Goal: Transaction & Acquisition: Purchase product/service

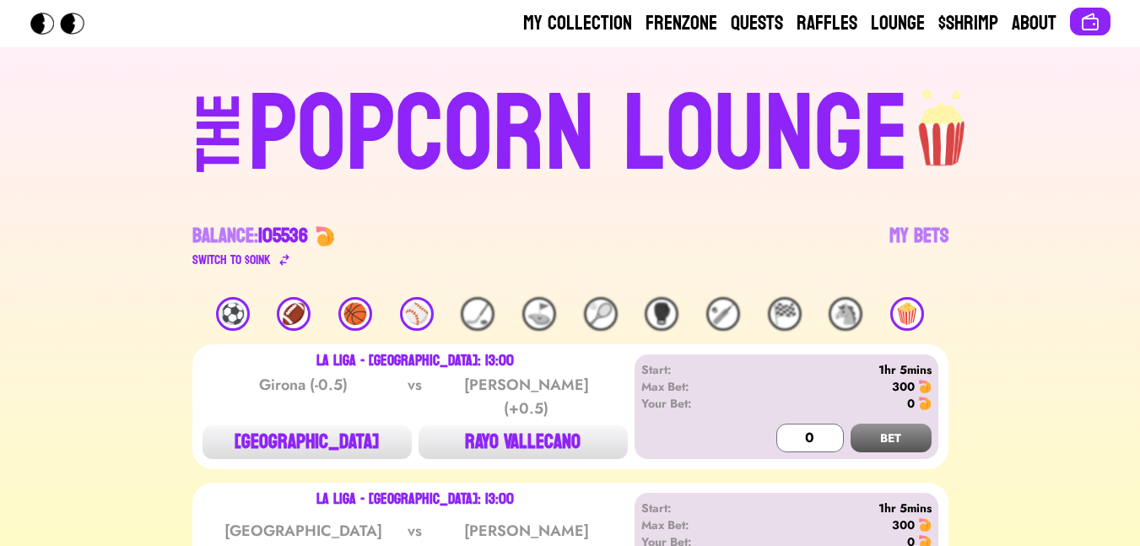
click at [222, 315] on div "⚽️" at bounding box center [233, 314] width 34 height 34
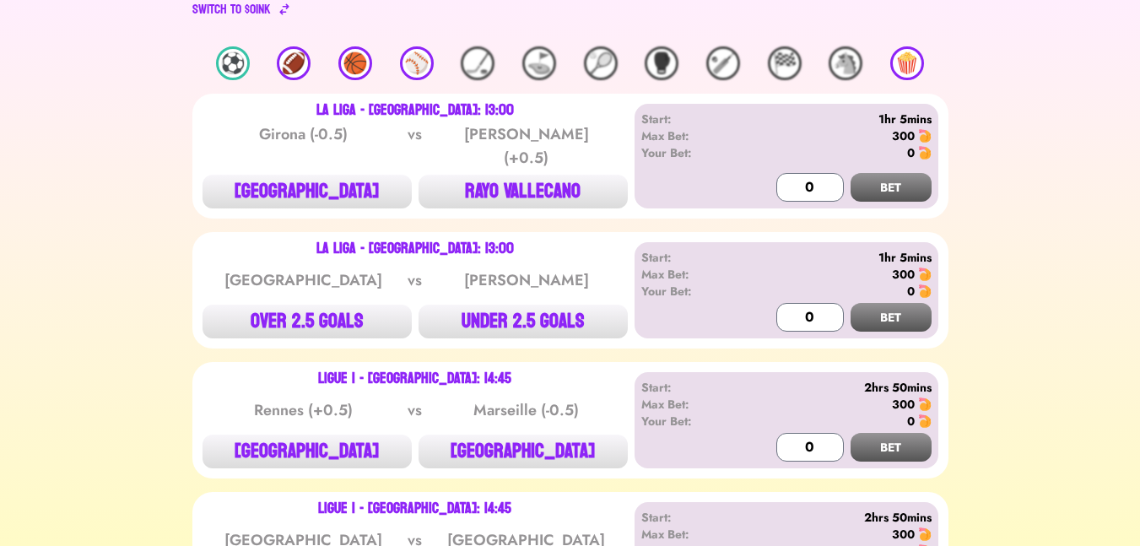
scroll to position [203, 0]
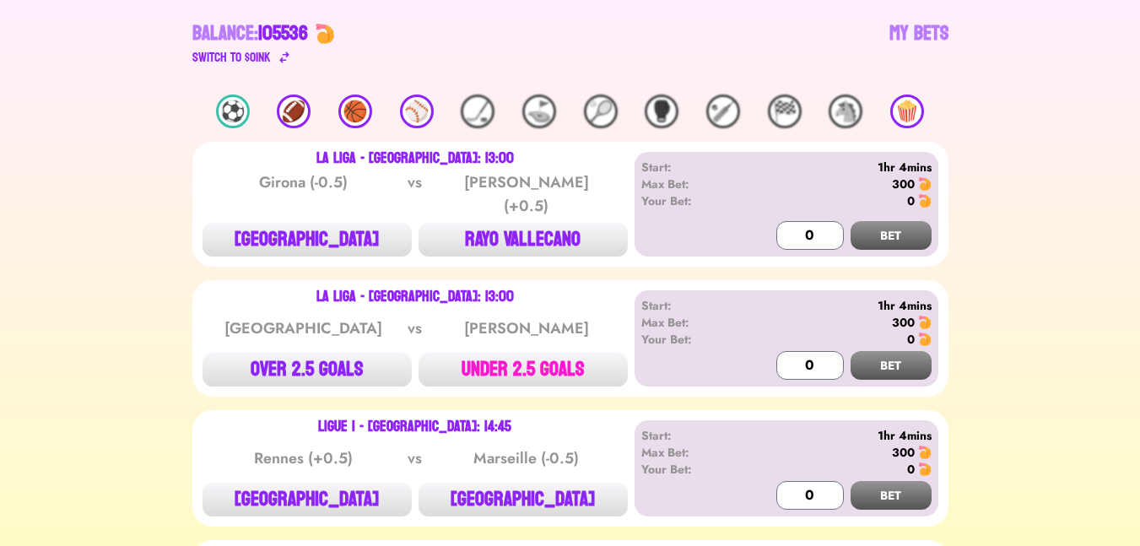
click at [504, 355] on button "UNDER 2.5 GOALS" at bounding box center [523, 370] width 209 height 34
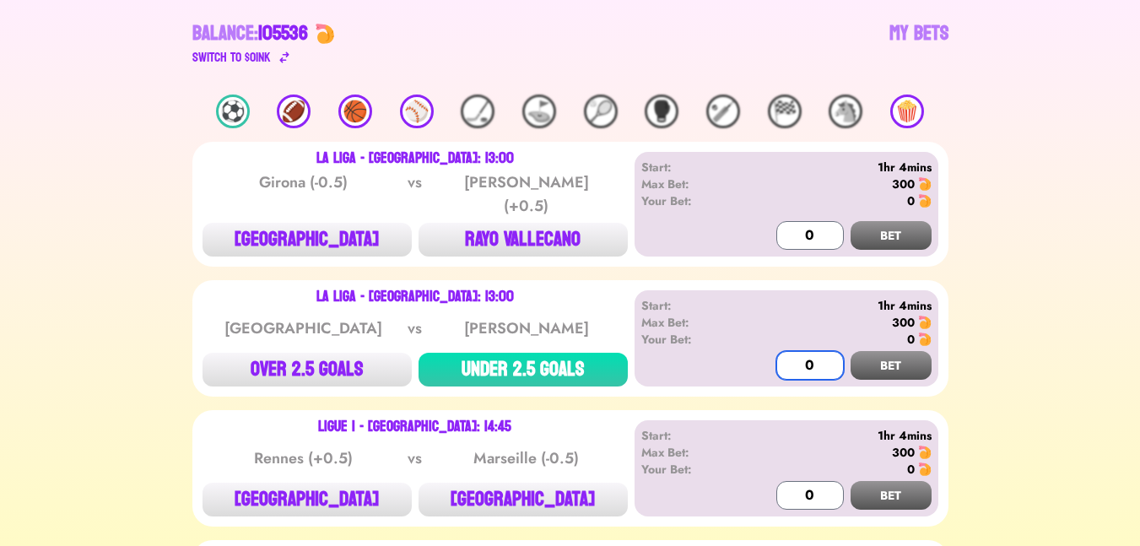
click at [802, 351] on input "0" at bounding box center [810, 365] width 68 height 29
type input "300"
click at [907, 355] on button "BET" at bounding box center [891, 365] width 81 height 29
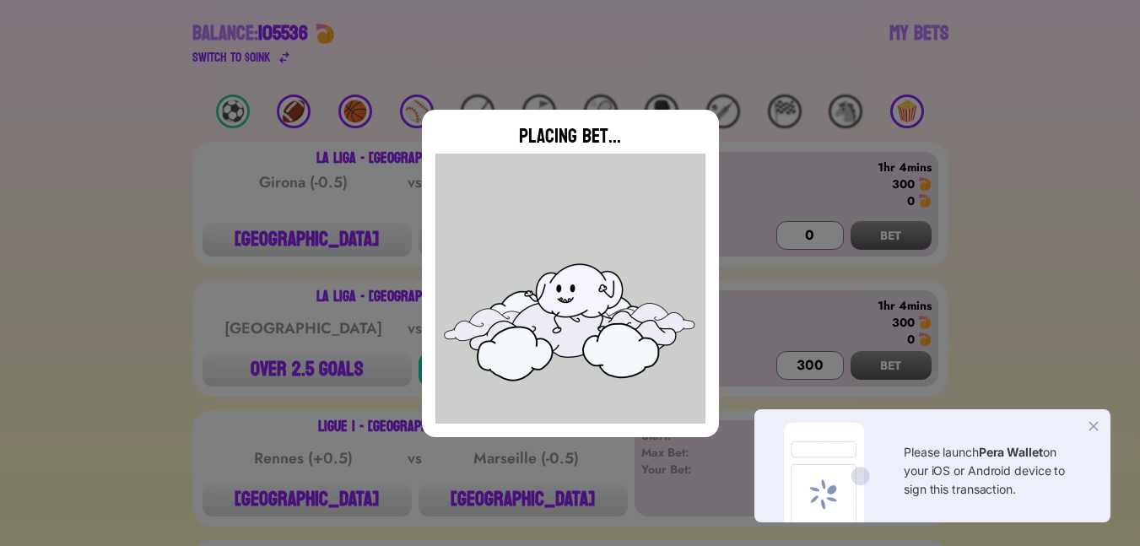
click at [1103, 429] on div "Please launch Pera Wallet on your iOS or Android device to sign this transactio…" at bounding box center [932, 465] width 356 height 113
click at [1092, 425] on img at bounding box center [1093, 426] width 17 height 17
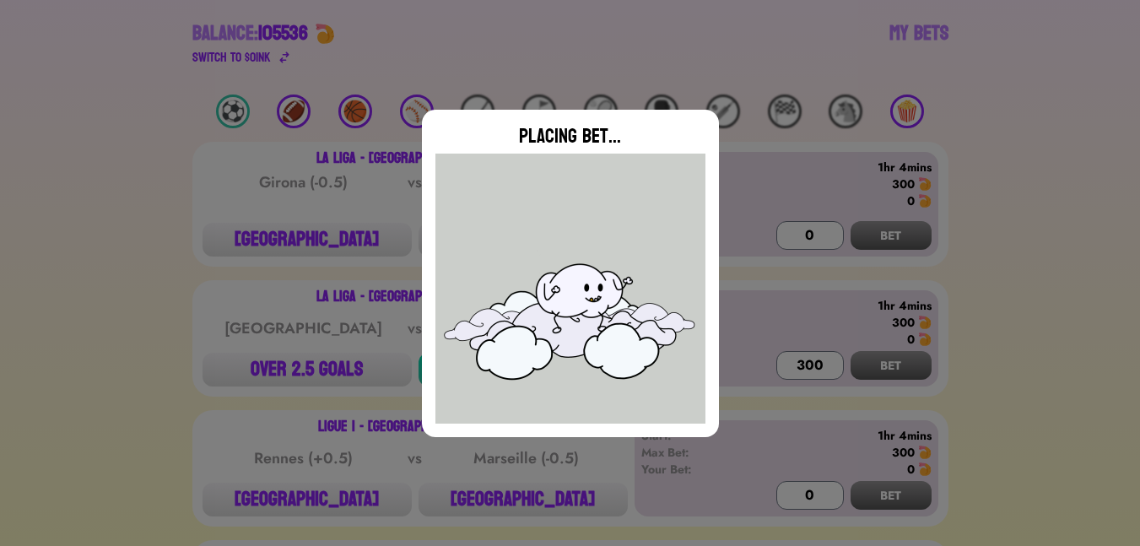
click at [1016, 261] on div "Placing Bet..." at bounding box center [570, 273] width 1140 height 546
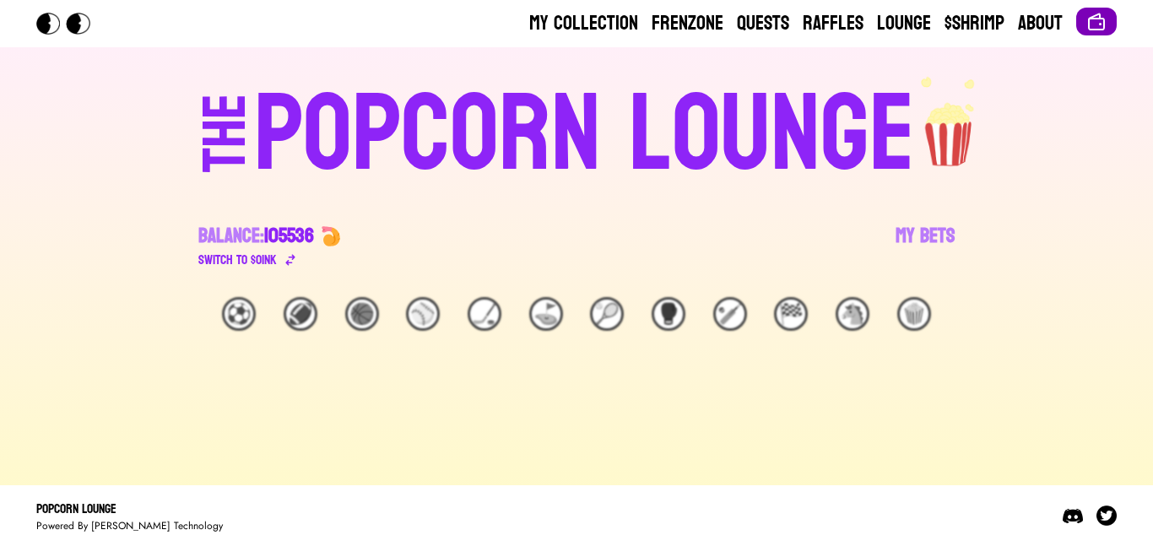
click at [1107, 13] on button at bounding box center [1096, 22] width 41 height 28
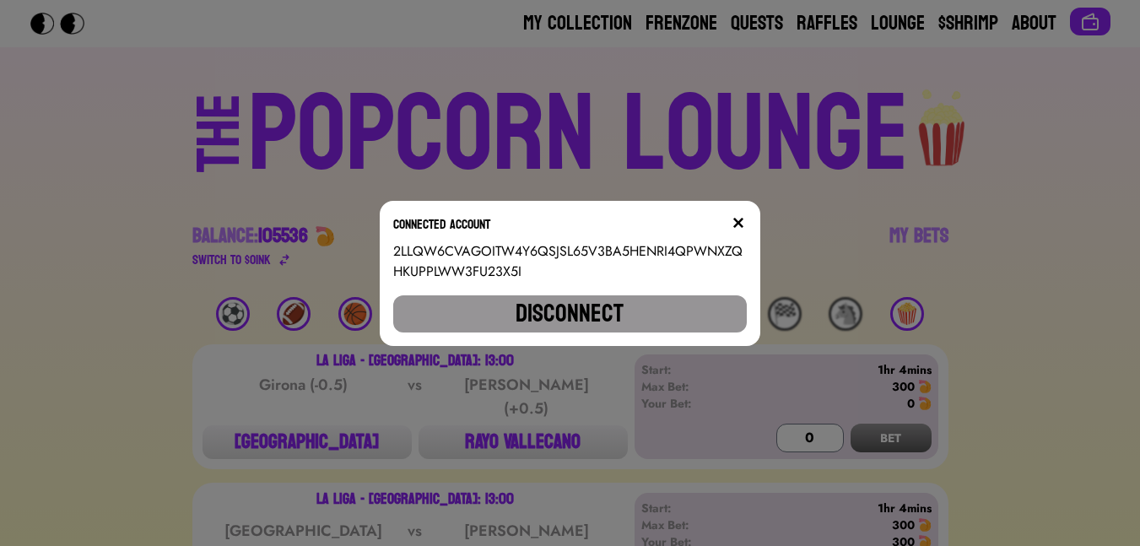
click at [639, 295] on button "Disconnect" at bounding box center [569, 313] width 353 height 37
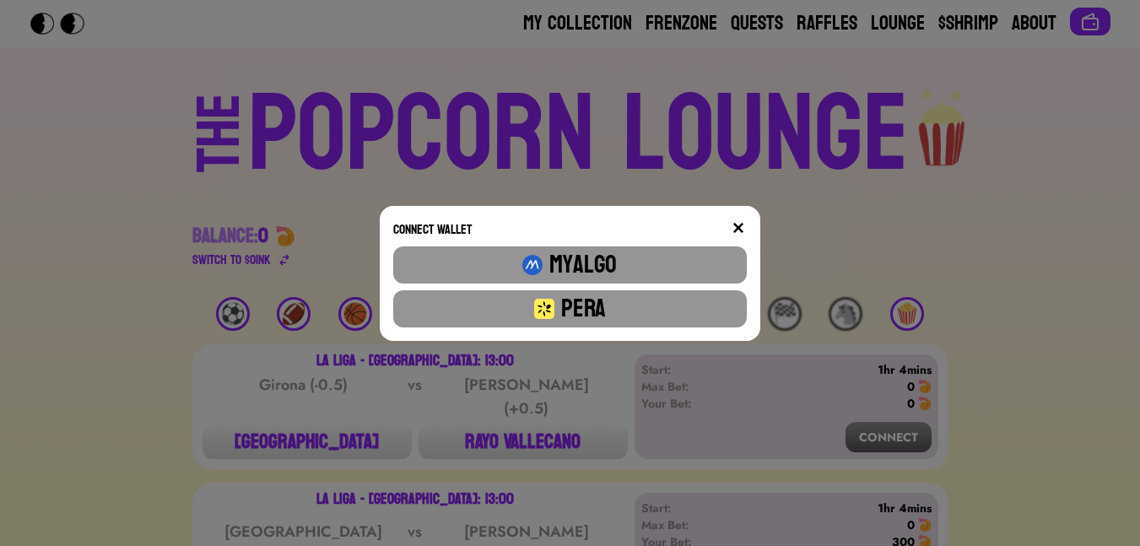
click at [643, 304] on button "Pera" at bounding box center [569, 308] width 353 height 37
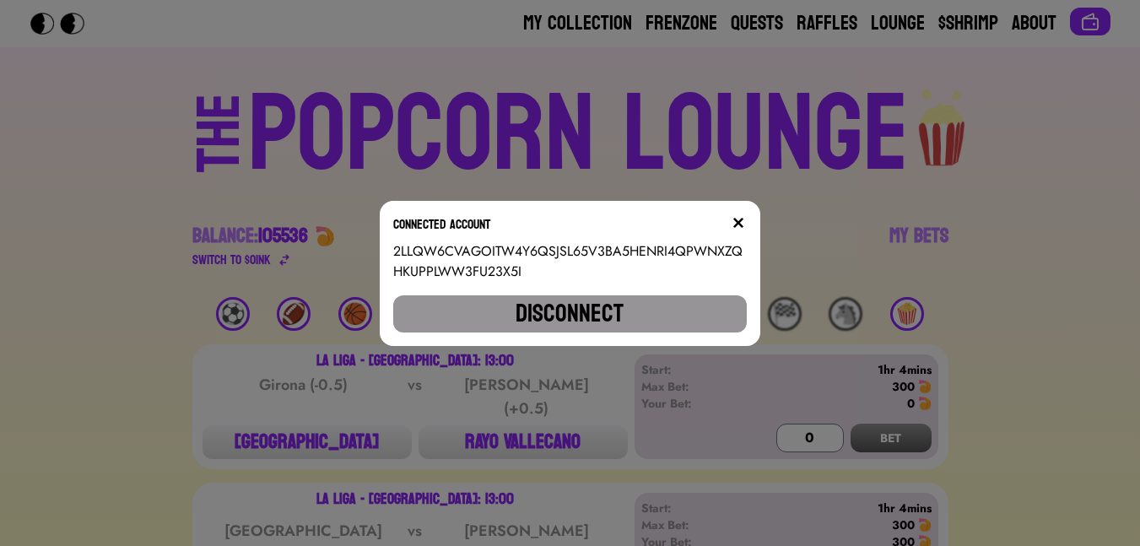
click at [743, 214] on button at bounding box center [738, 222] width 17 height 17
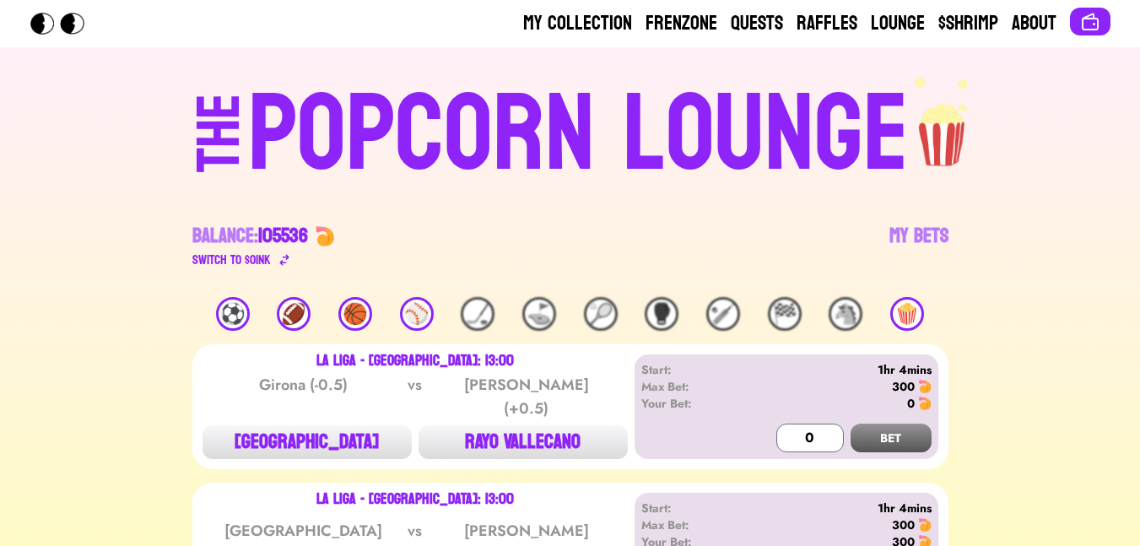
click at [243, 320] on div "⚽️" at bounding box center [233, 314] width 34 height 34
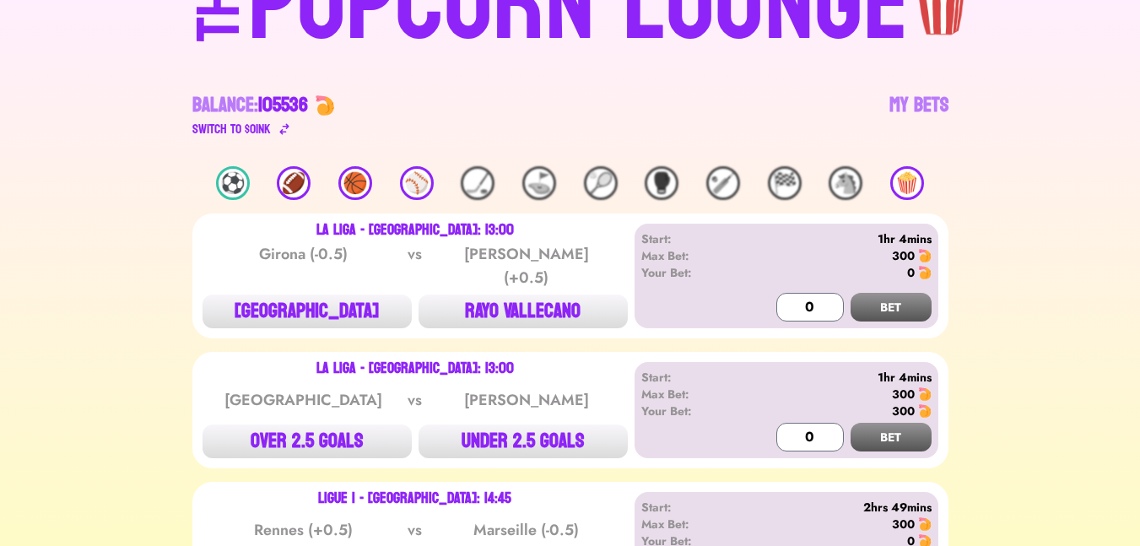
scroll to position [304, 0]
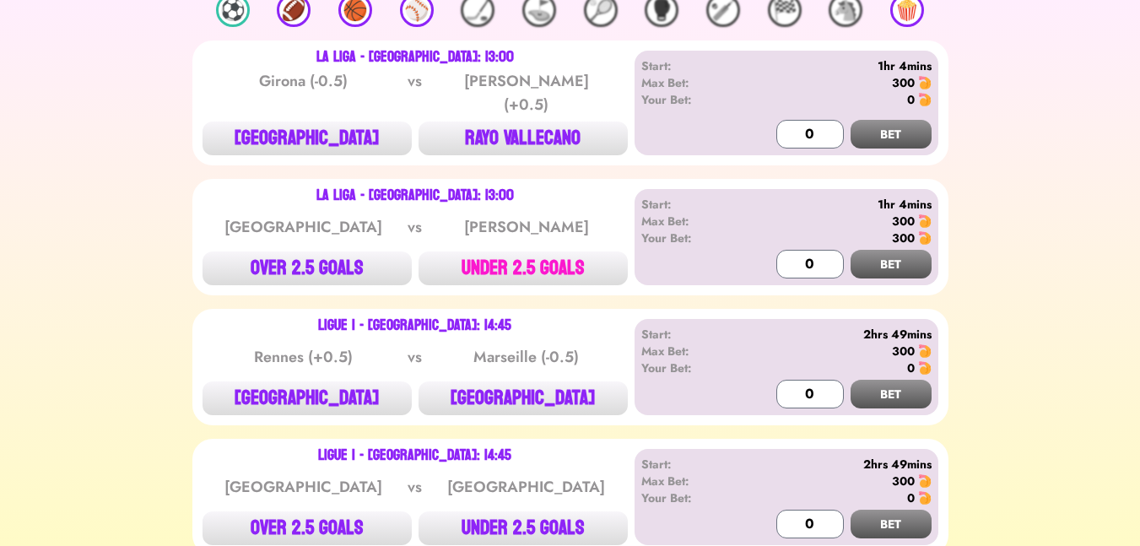
click at [576, 259] on button "UNDER 2.5 GOALS" at bounding box center [523, 268] width 209 height 34
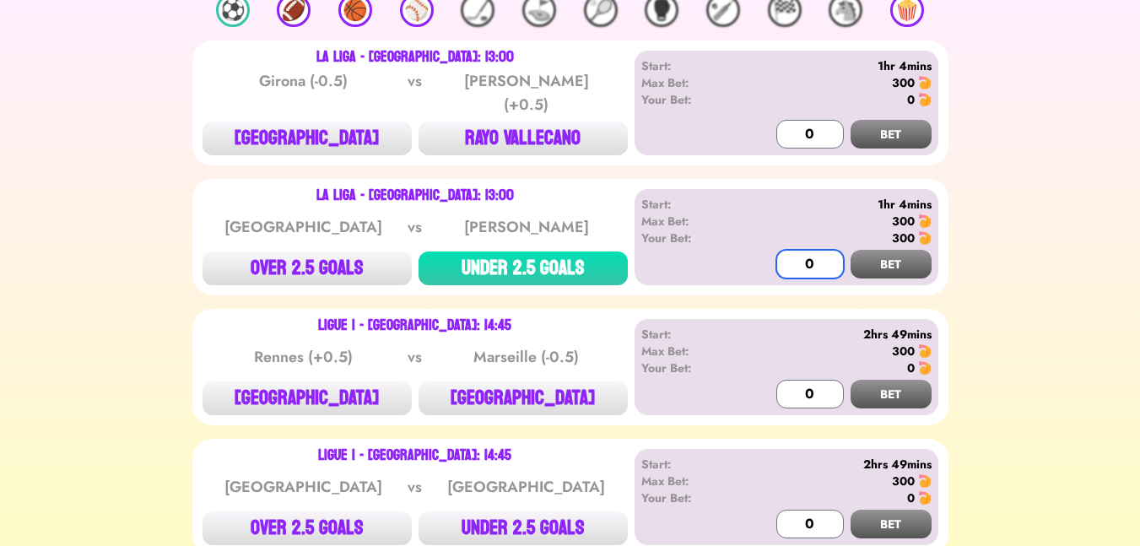
click at [781, 251] on input "0" at bounding box center [810, 264] width 68 height 29
click at [886, 261] on button "BET" at bounding box center [891, 264] width 81 height 29
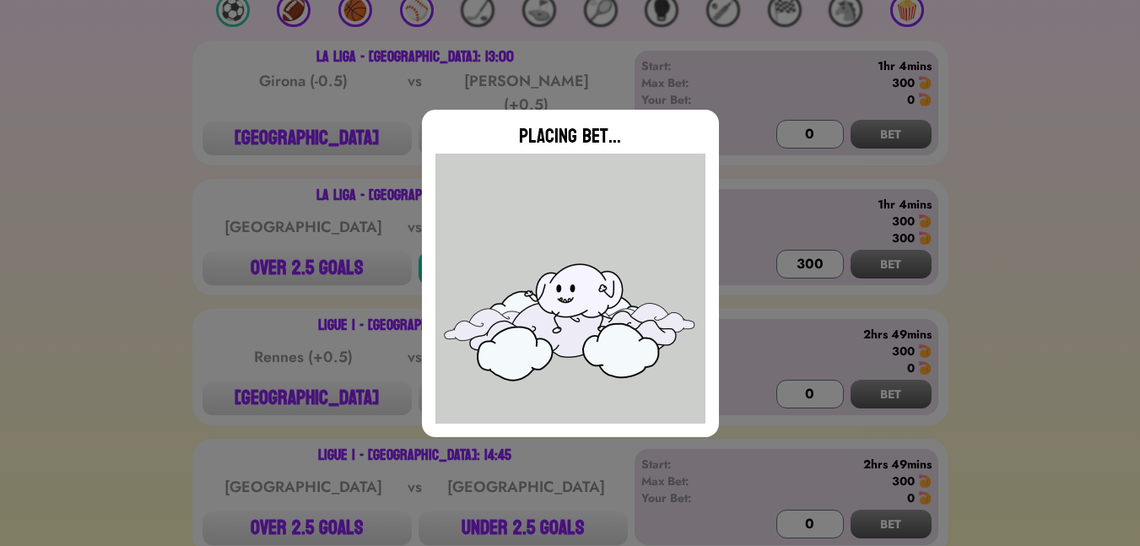
type input "0"
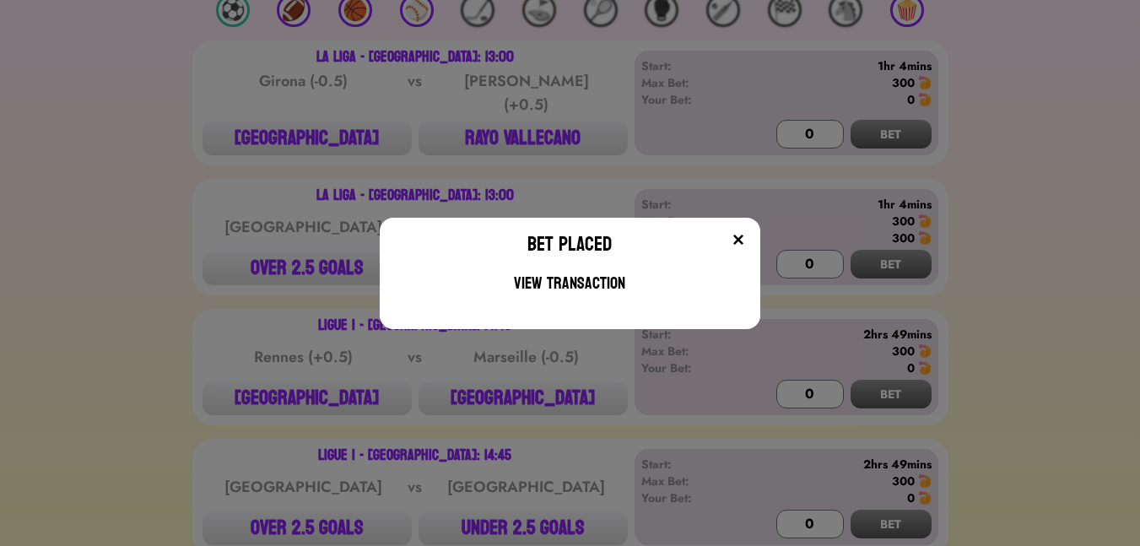
click at [745, 233] on img at bounding box center [739, 240] width 14 height 14
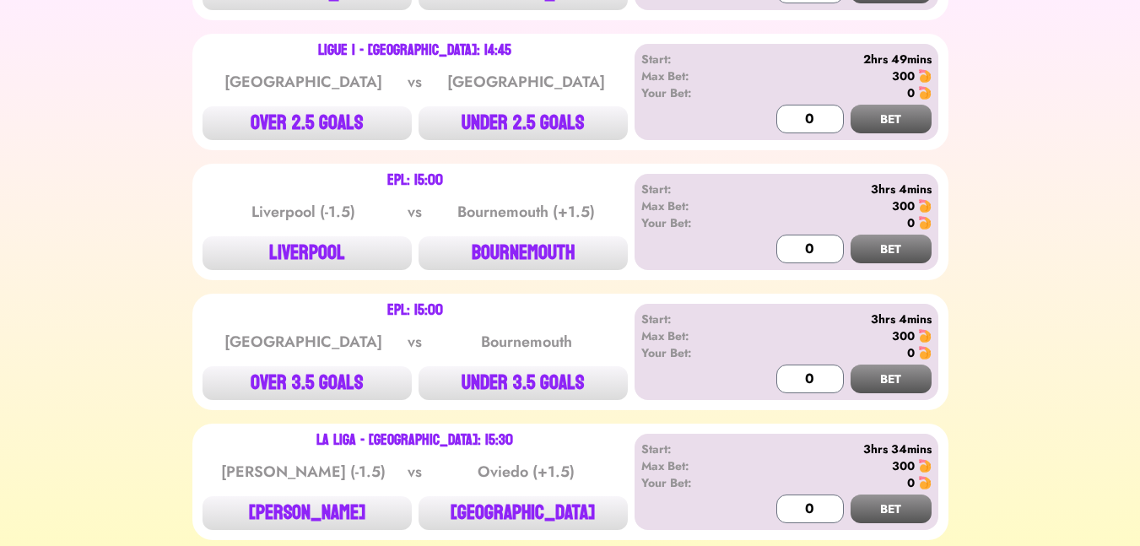
scroll to position [810, 0]
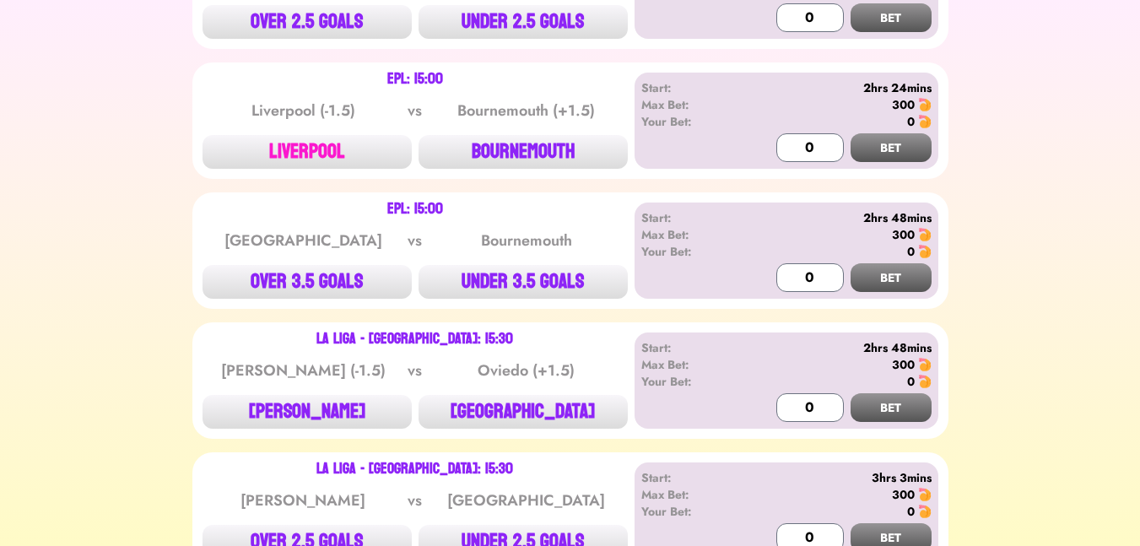
click at [344, 154] on button "LIVERPOOL" at bounding box center [307, 152] width 209 height 34
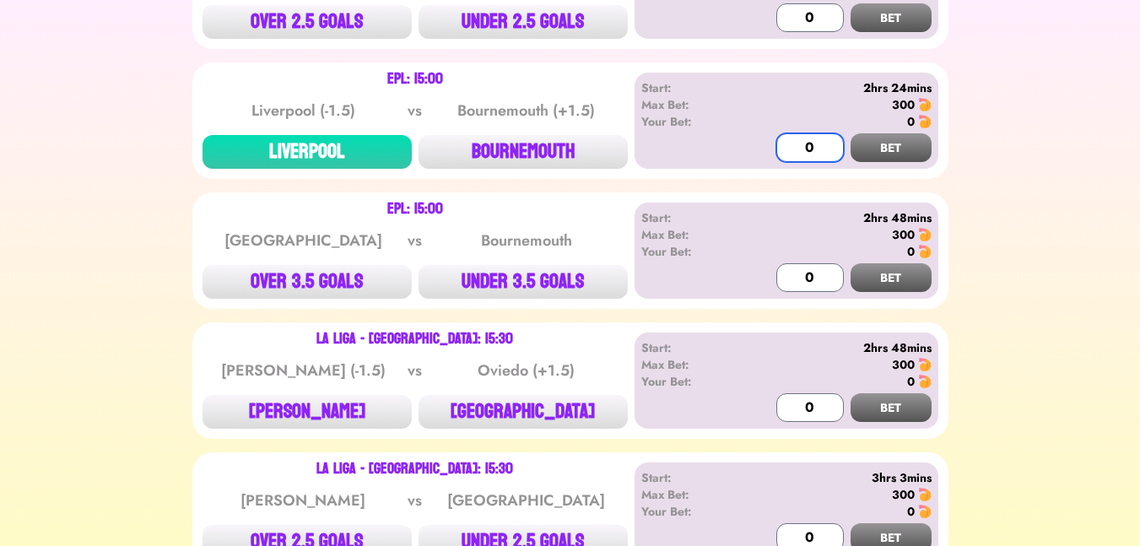
click at [798, 133] on input "0" at bounding box center [810, 147] width 68 height 29
click at [883, 149] on button "BET" at bounding box center [891, 147] width 81 height 29
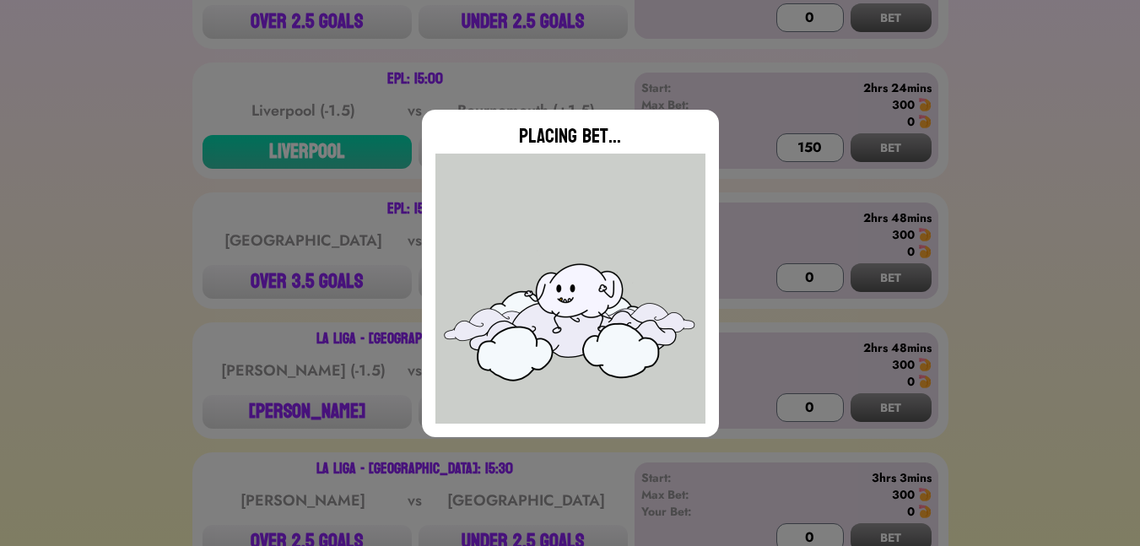
type input "0"
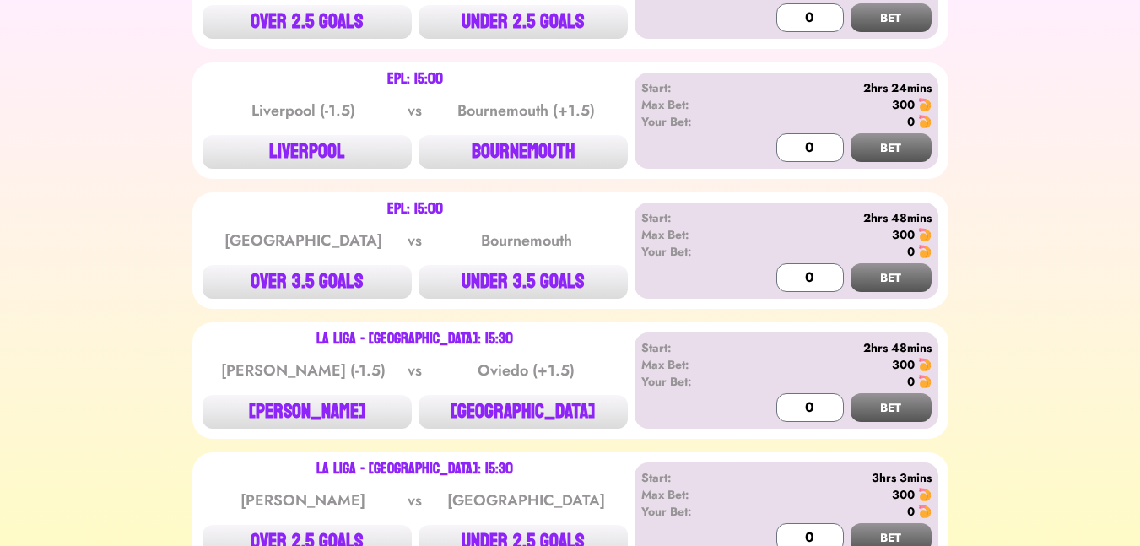
click at [752, 243] on div "0" at bounding box center [834, 251] width 193 height 17
click at [521, 277] on button "UNDER 3.5 GOALS" at bounding box center [523, 282] width 209 height 34
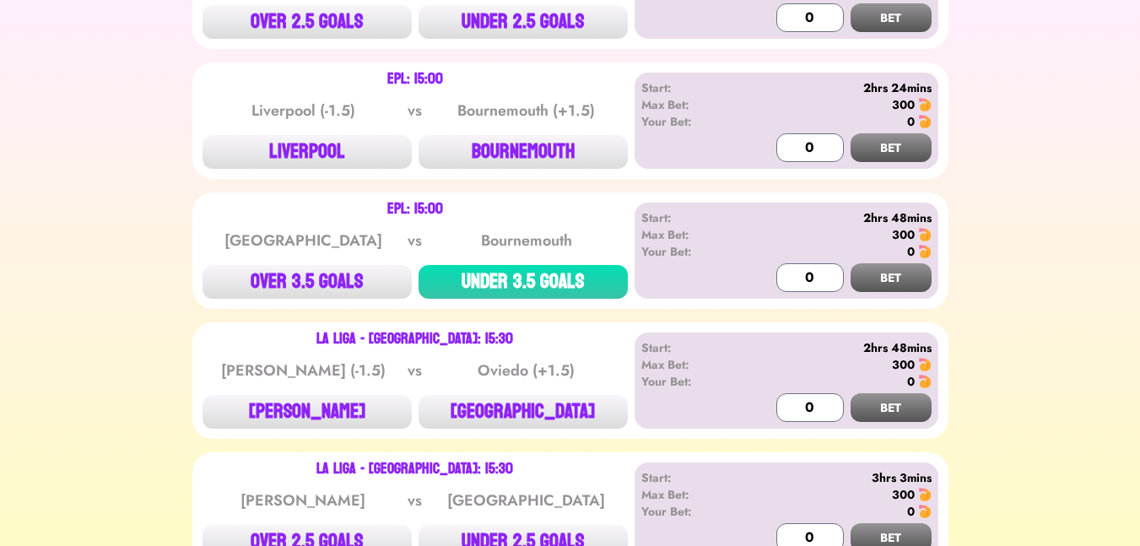
click at [775, 270] on div "Start: 2hrs 48mins Max Bet: 300 Your Bet: 0 0 BET" at bounding box center [787, 251] width 304 height 96
click at [789, 263] on input "0" at bounding box center [810, 277] width 68 height 29
click at [903, 279] on button "BET" at bounding box center [891, 277] width 81 height 29
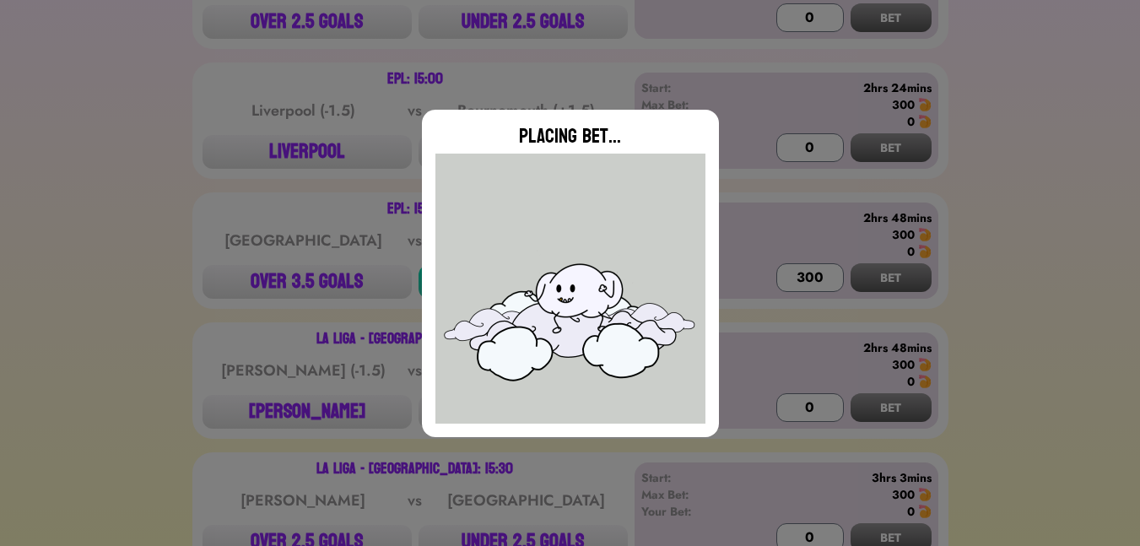
type input "0"
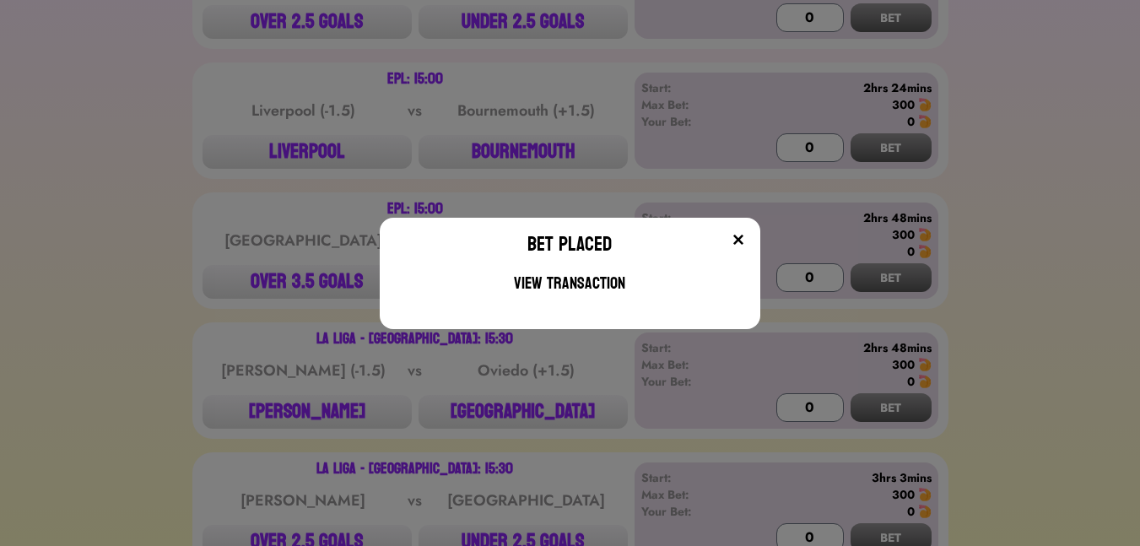
click at [743, 248] on div at bounding box center [687, 248] width 117 height 34
click at [745, 236] on img at bounding box center [739, 240] width 14 height 14
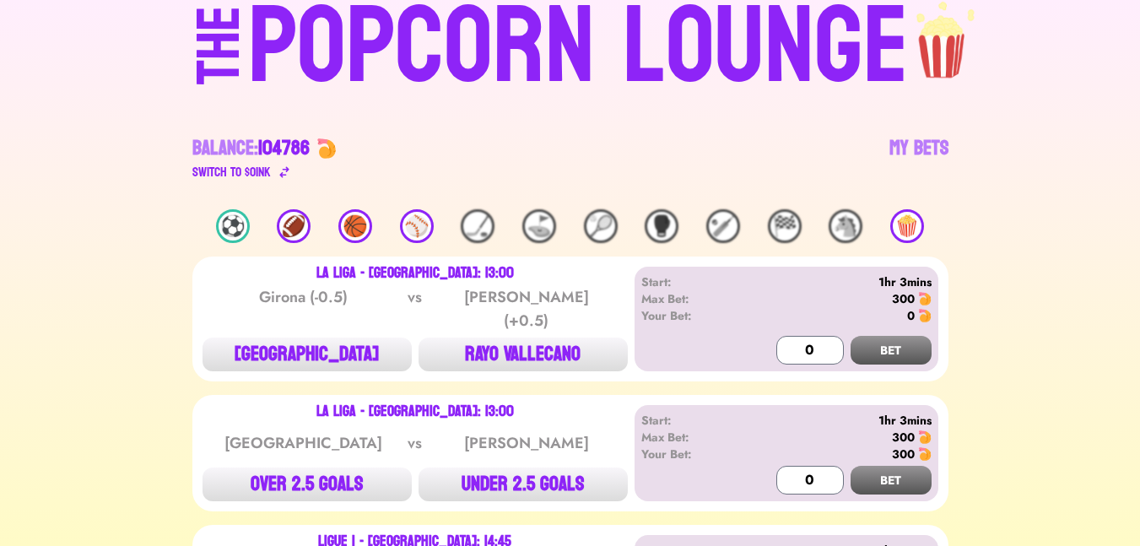
scroll to position [0, 0]
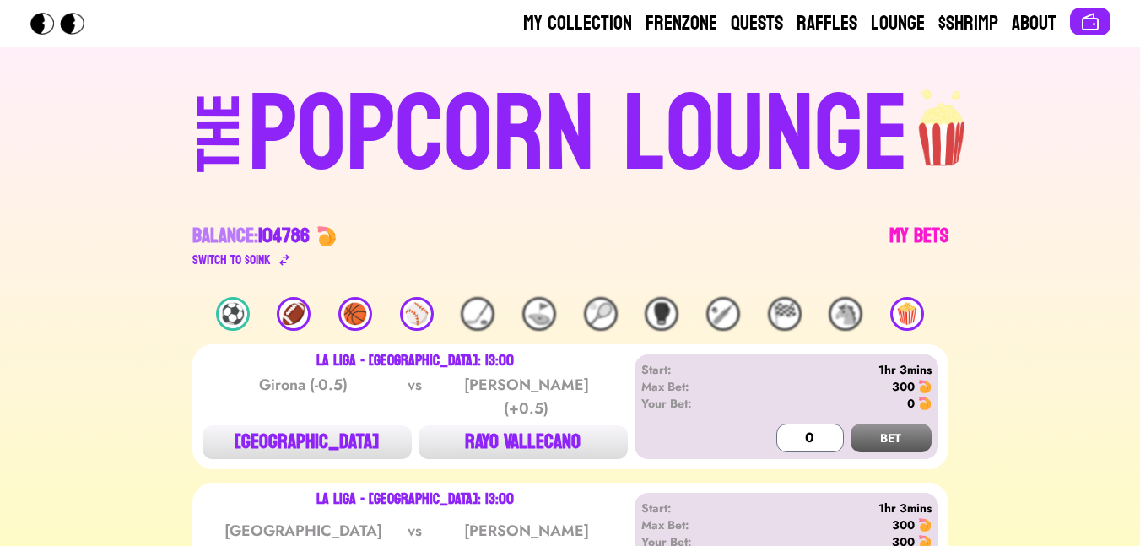
click at [915, 232] on link "My Bets" at bounding box center [918, 246] width 59 height 47
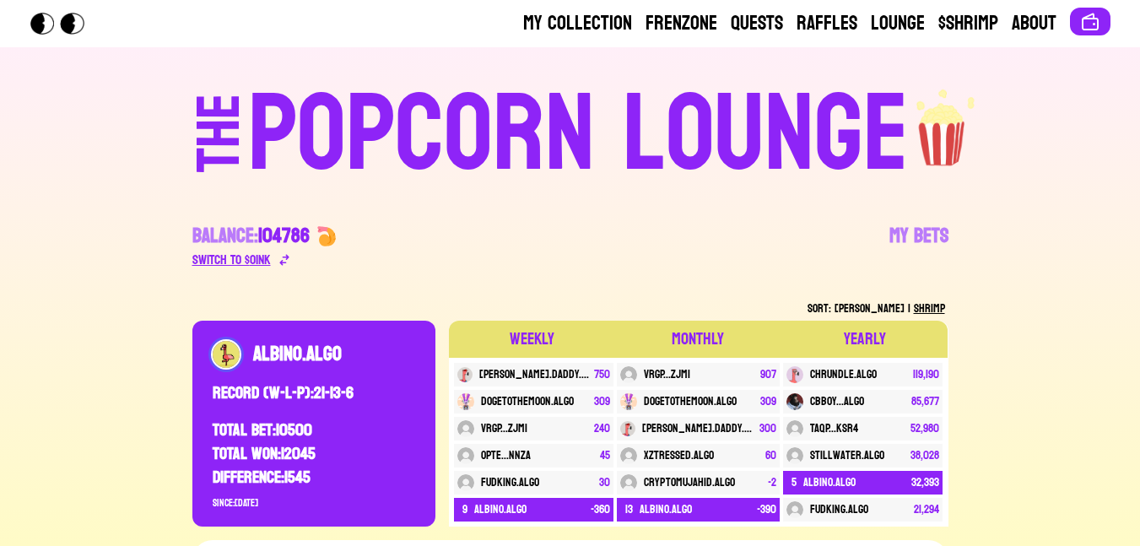
click at [294, 266] on div "Switch to $ OINK" at bounding box center [264, 260] width 144 height 20
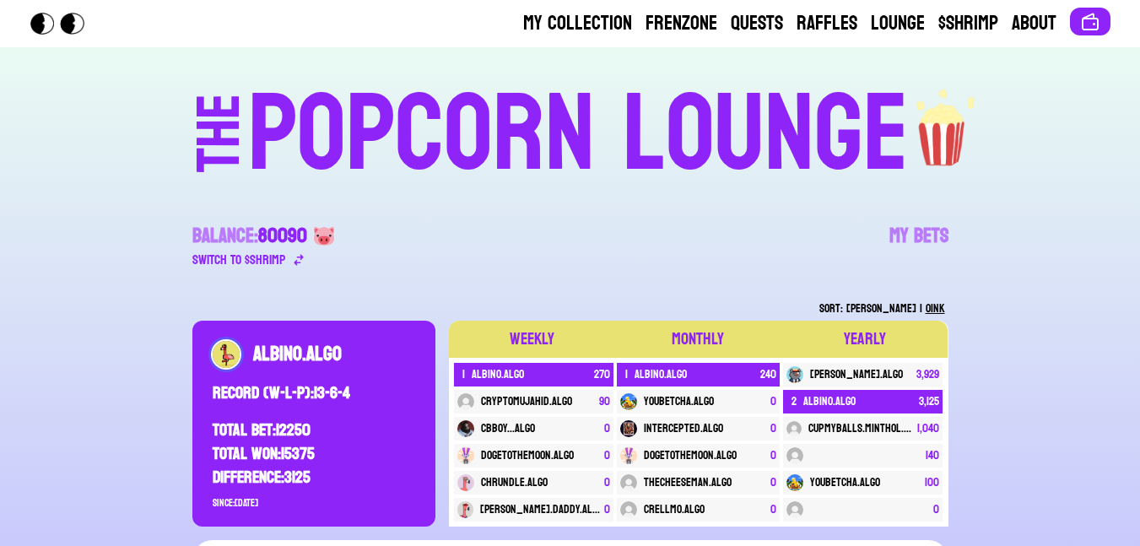
click at [498, 123] on div "POPCORN LOUNGE" at bounding box center [578, 135] width 661 height 108
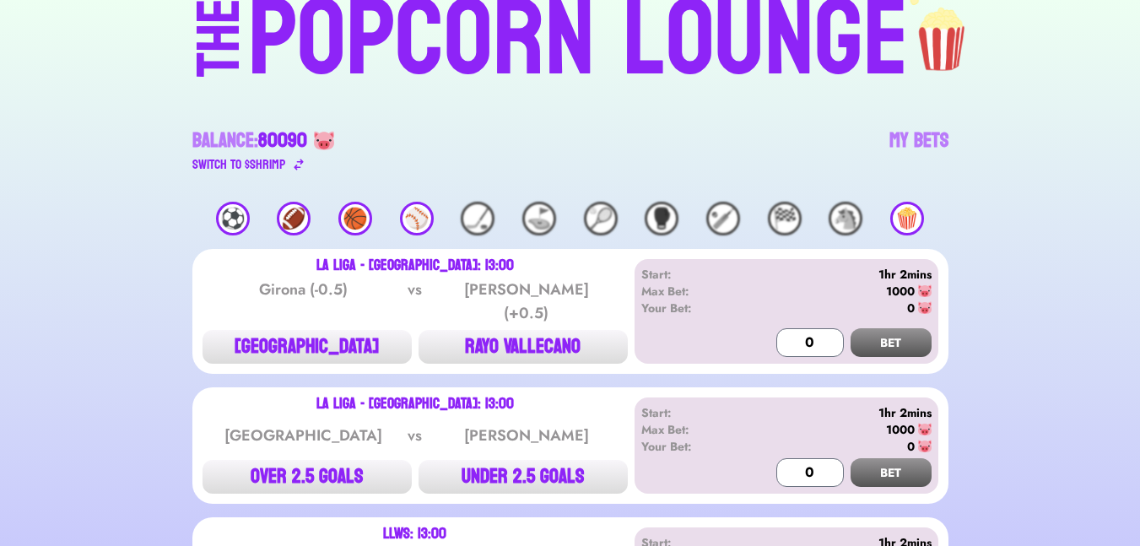
scroll to position [203, 0]
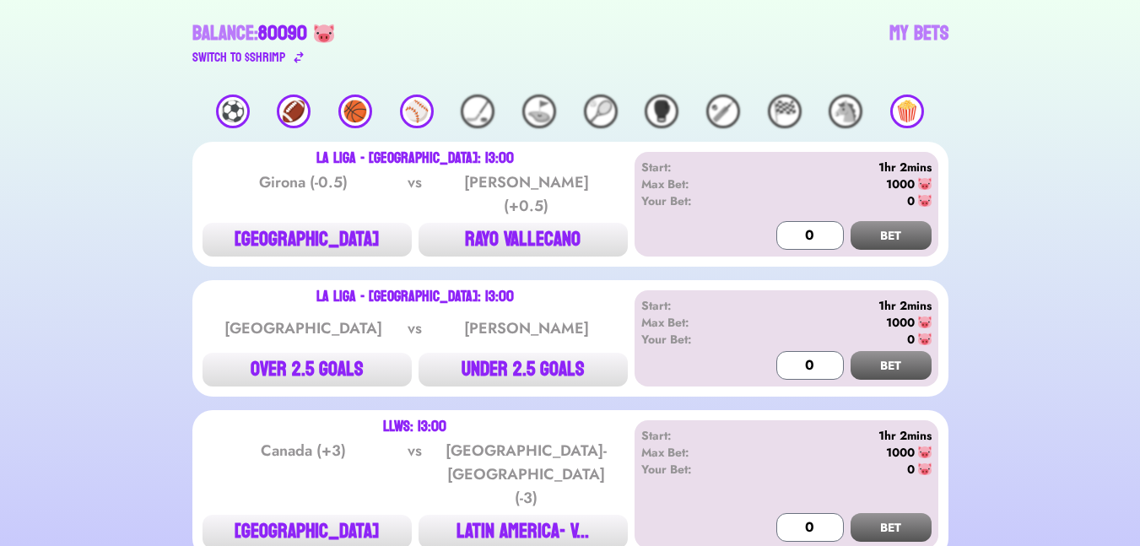
click at [233, 123] on div "⚽️" at bounding box center [233, 112] width 34 height 34
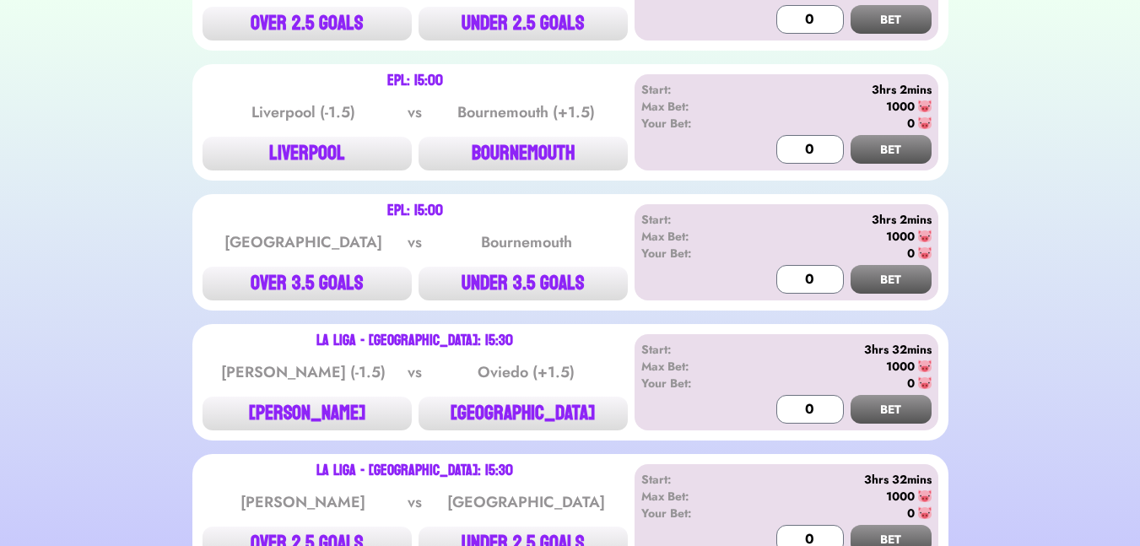
scroll to position [810, 0]
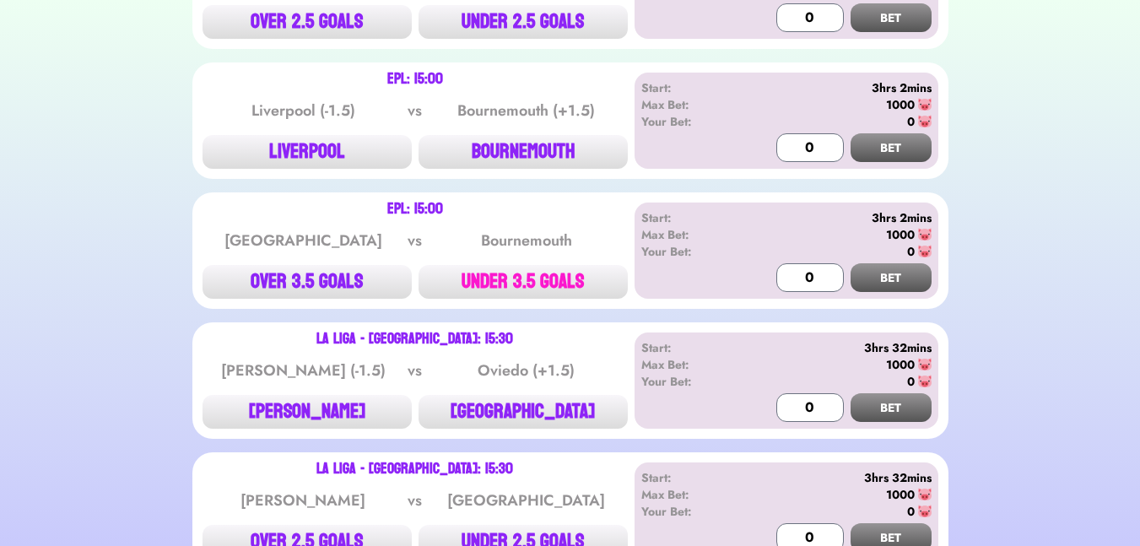
click at [526, 276] on button "UNDER 3.5 GOALS" at bounding box center [523, 282] width 209 height 34
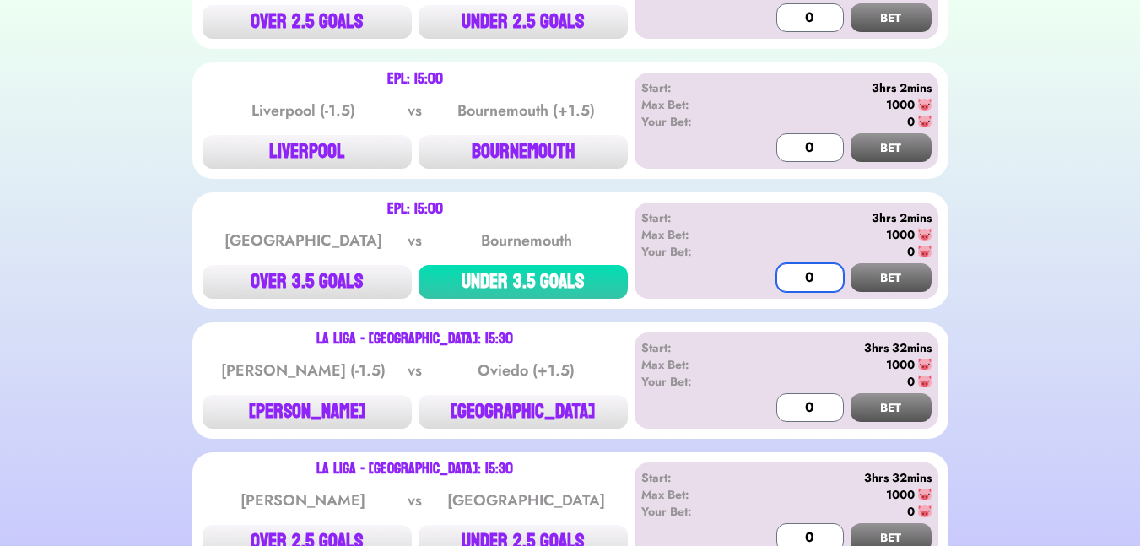
click at [802, 268] on input "0" at bounding box center [810, 277] width 68 height 29
click at [876, 263] on button "BET" at bounding box center [891, 277] width 81 height 29
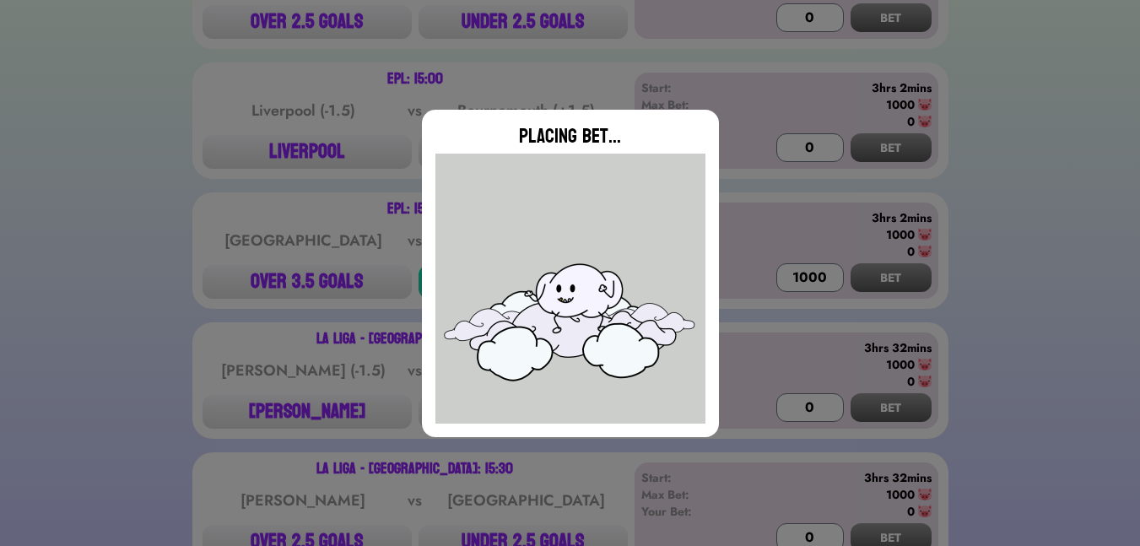
type input "0"
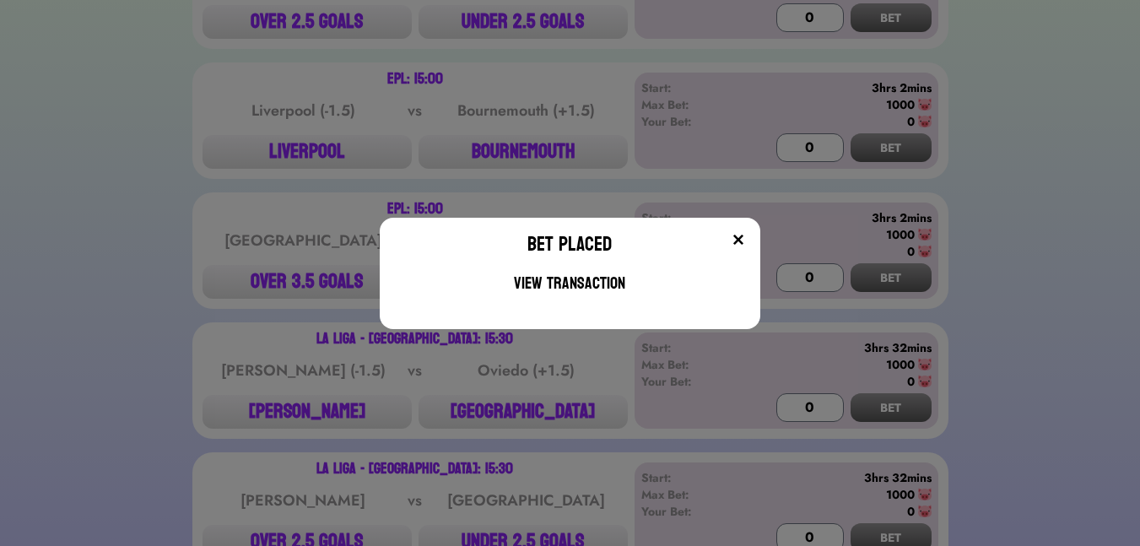
click at [745, 234] on img at bounding box center [739, 240] width 14 height 14
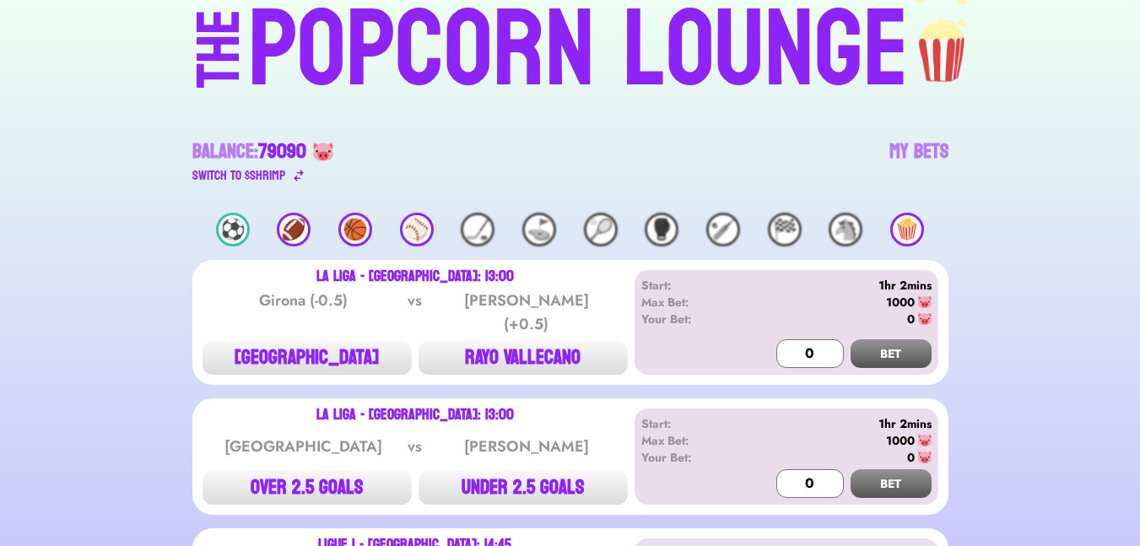
scroll to position [0, 0]
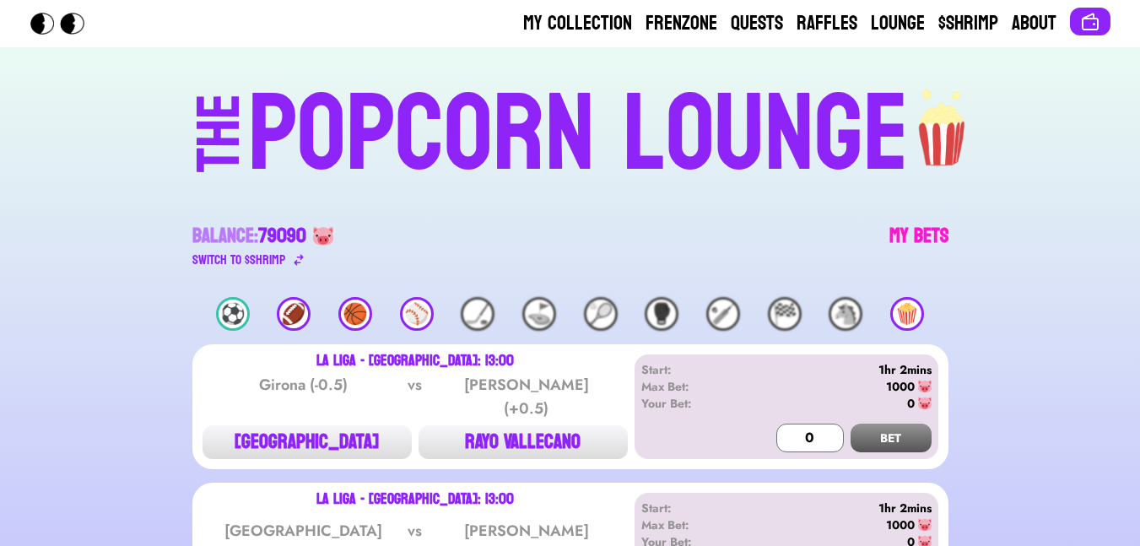
click at [917, 230] on link "My Bets" at bounding box center [918, 246] width 59 height 47
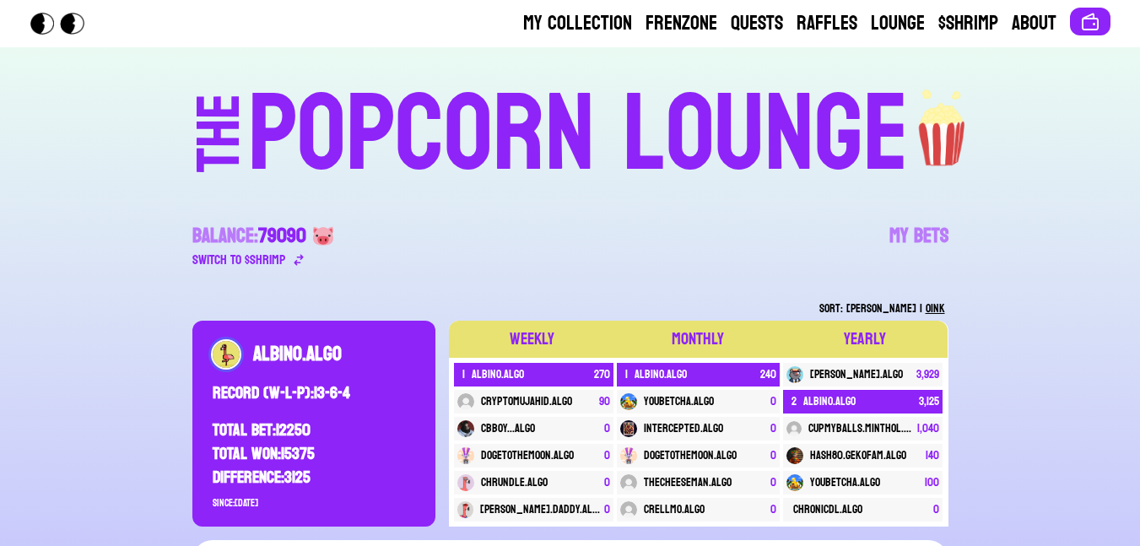
click at [651, 132] on div "POPCORN LOUNGE" at bounding box center [578, 135] width 661 height 108
